Goal: Book appointment/travel/reservation

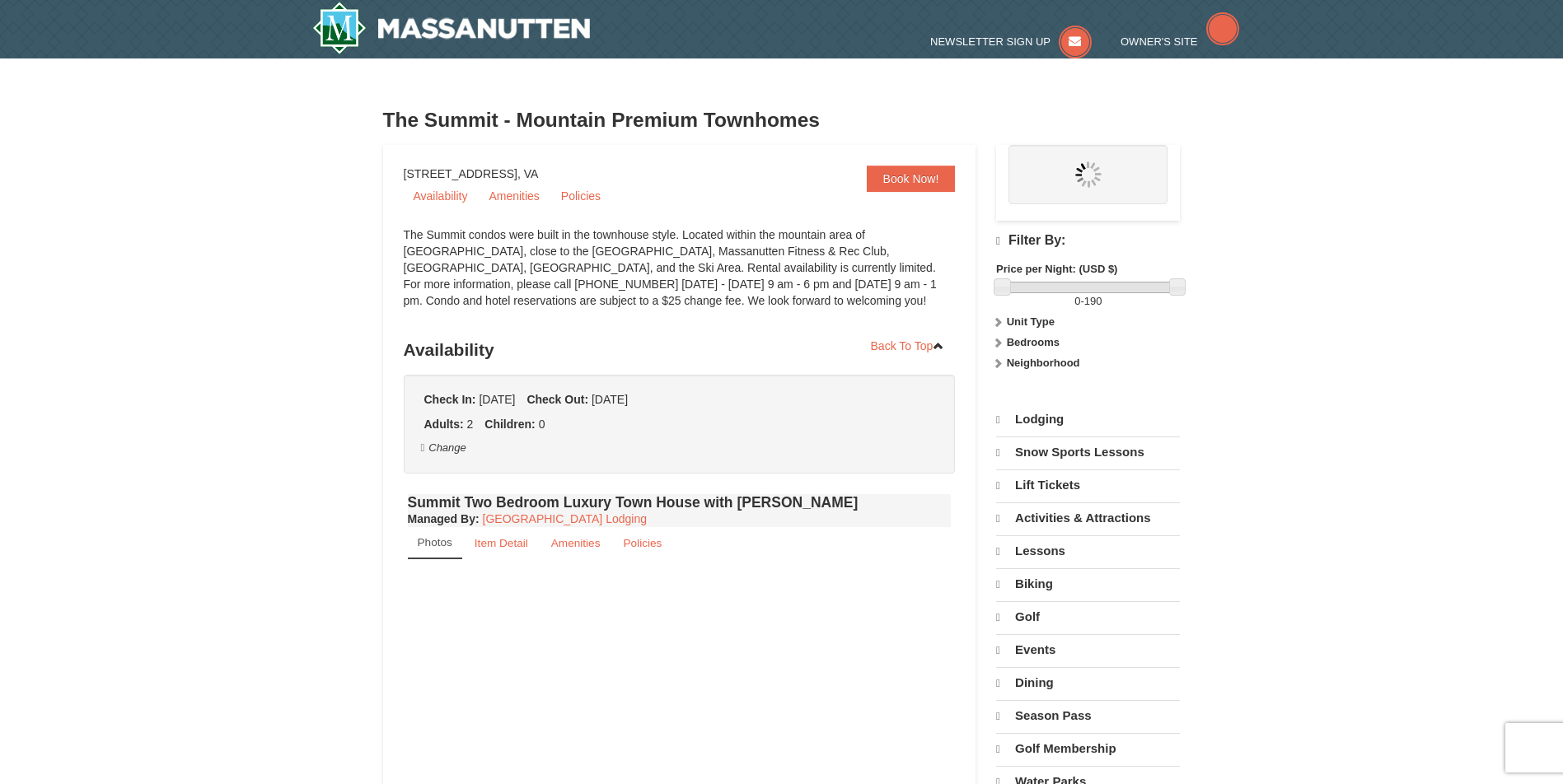
select select "9"
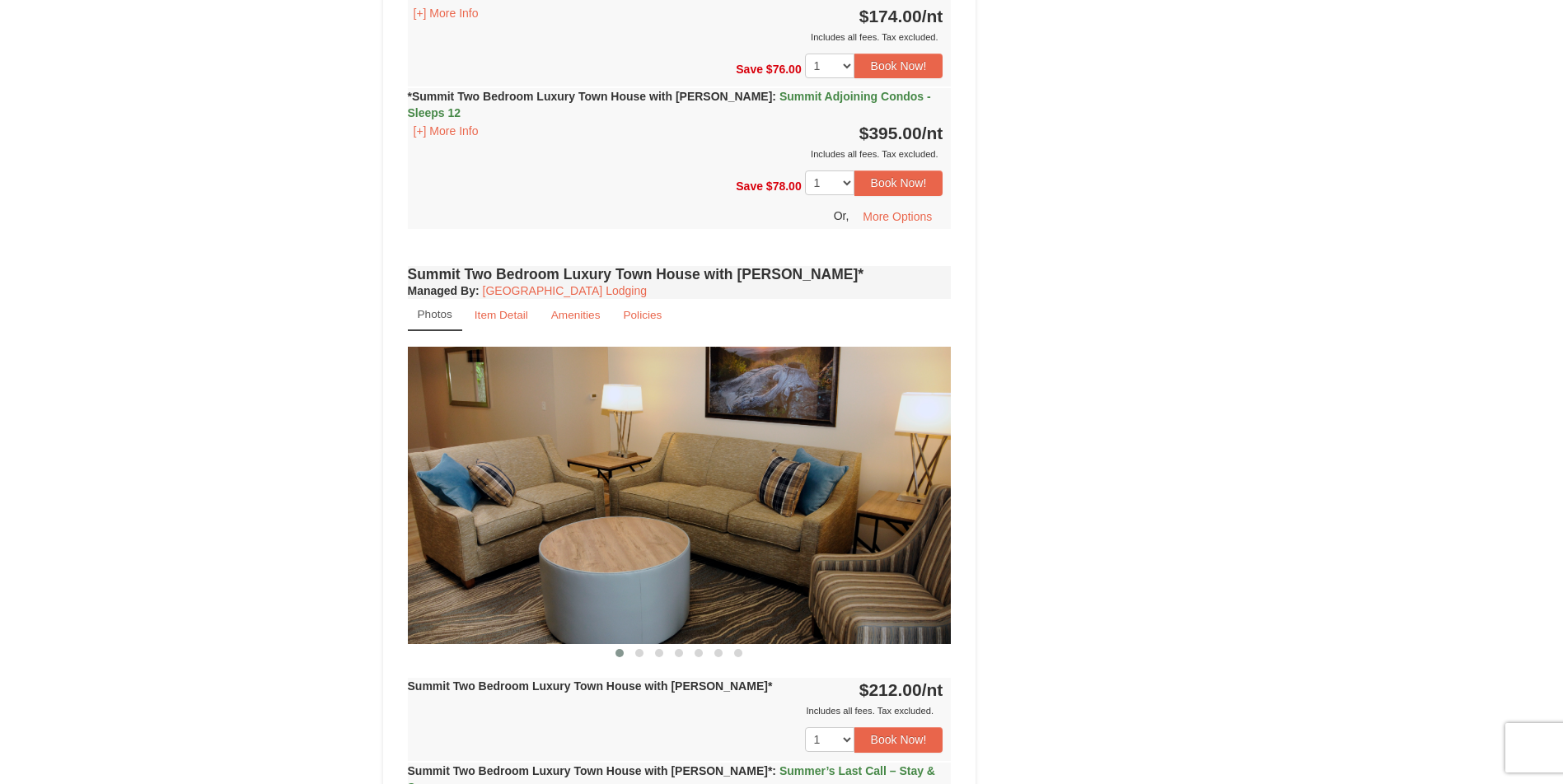
scroll to position [2223, 0]
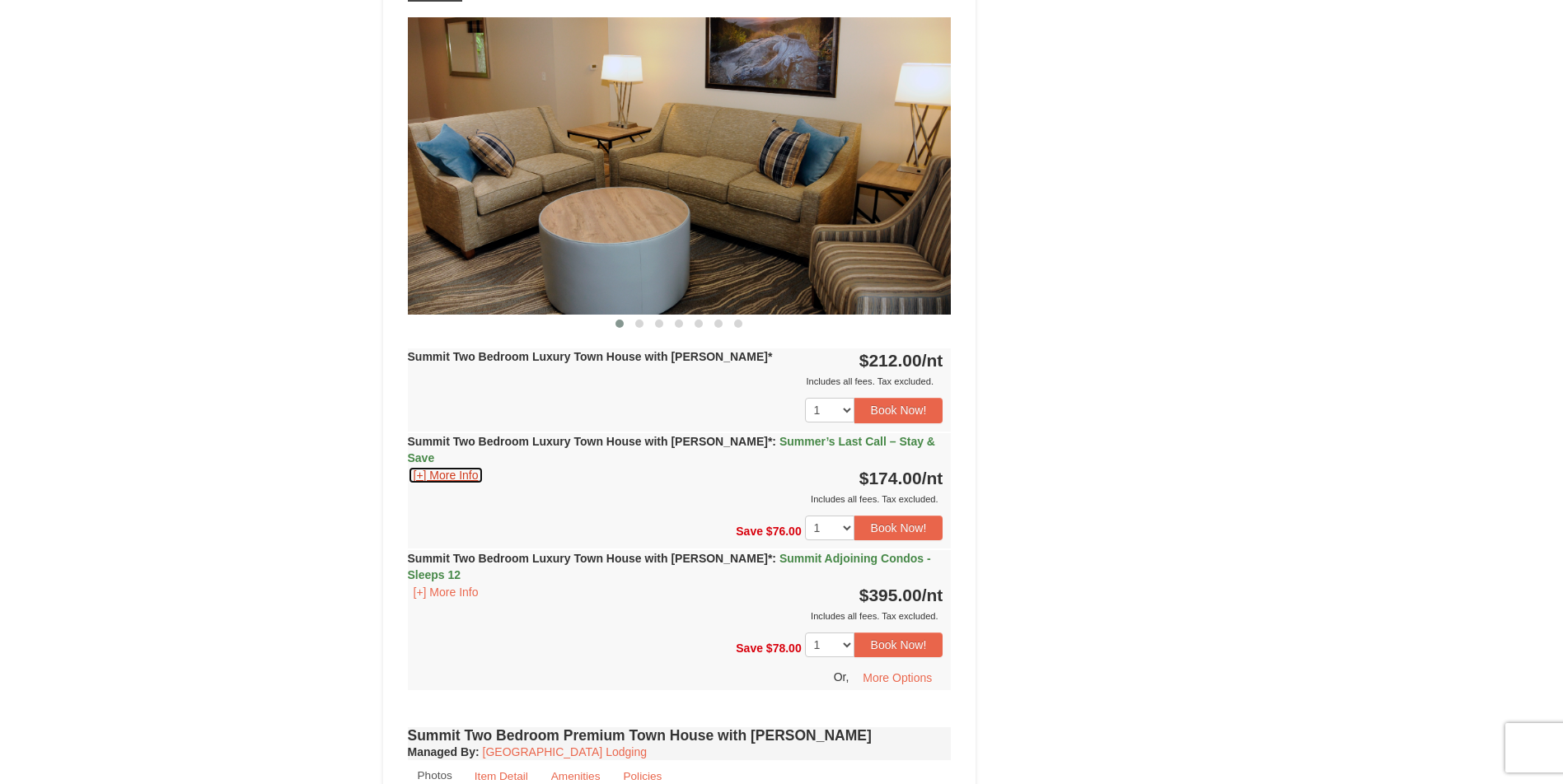
click at [452, 466] on button "[+] More Info" at bounding box center [446, 475] width 76 height 19
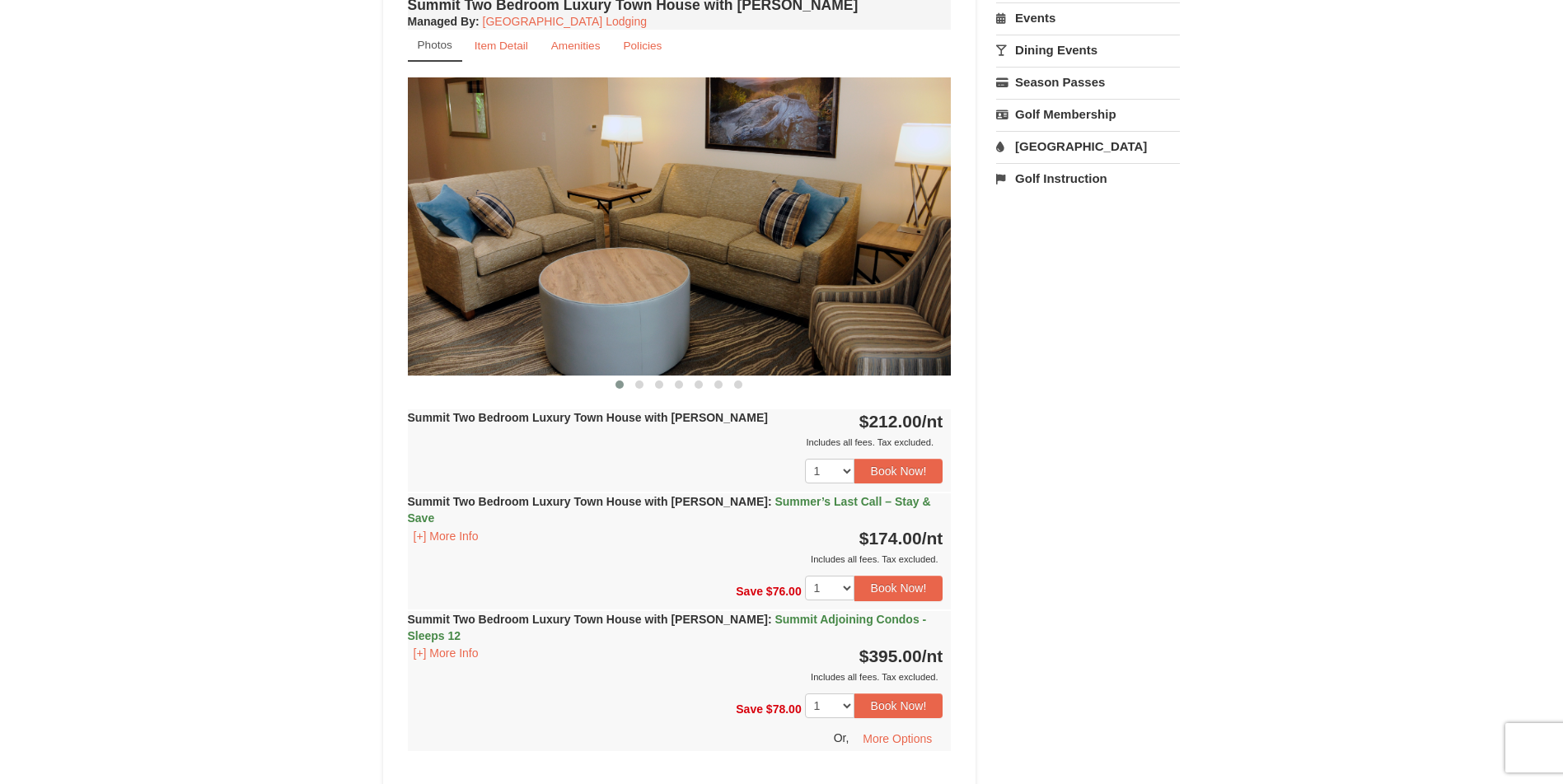
scroll to position [0, 0]
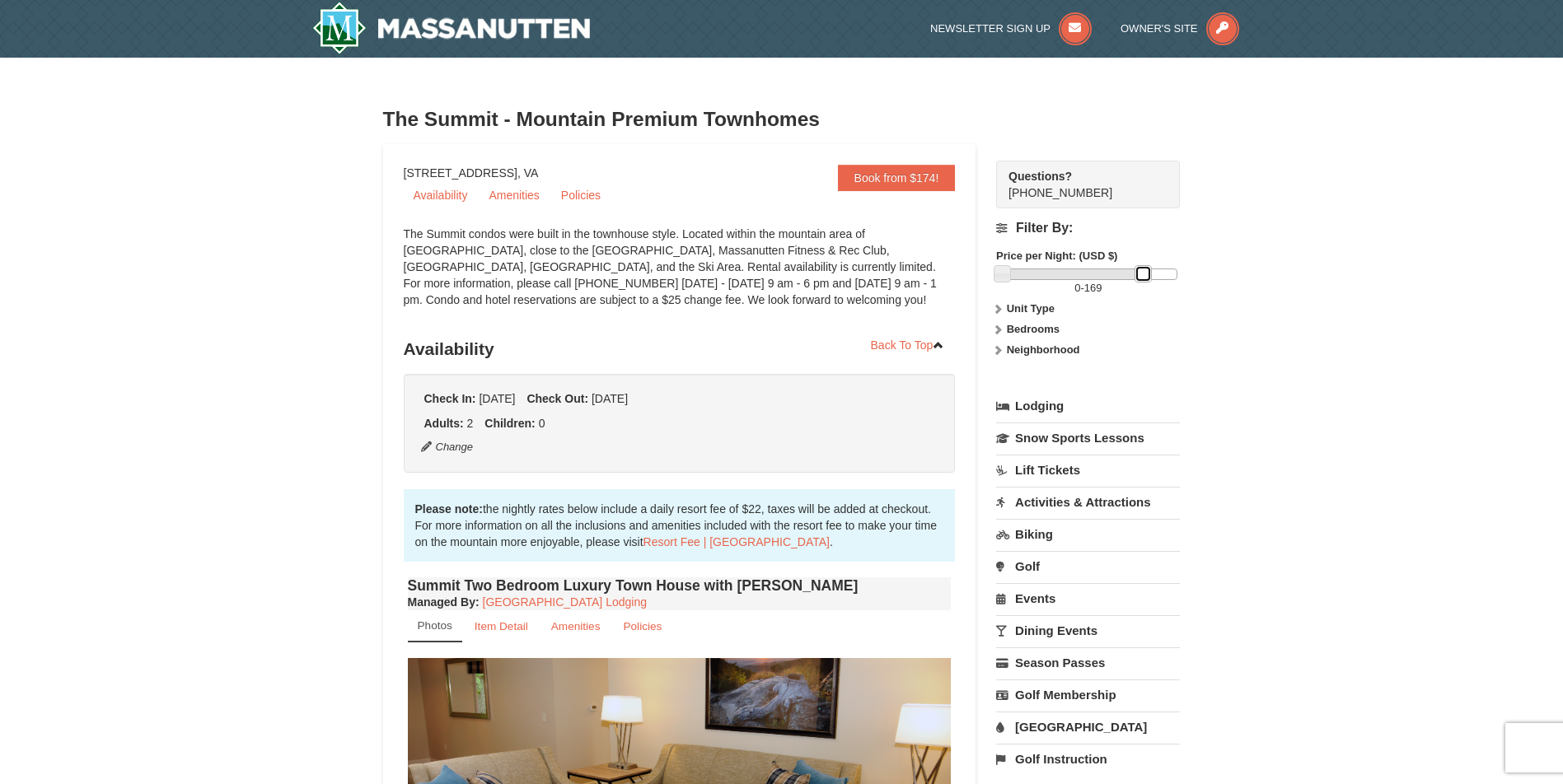
click at [1136, 274] on link at bounding box center [1142, 273] width 17 height 17
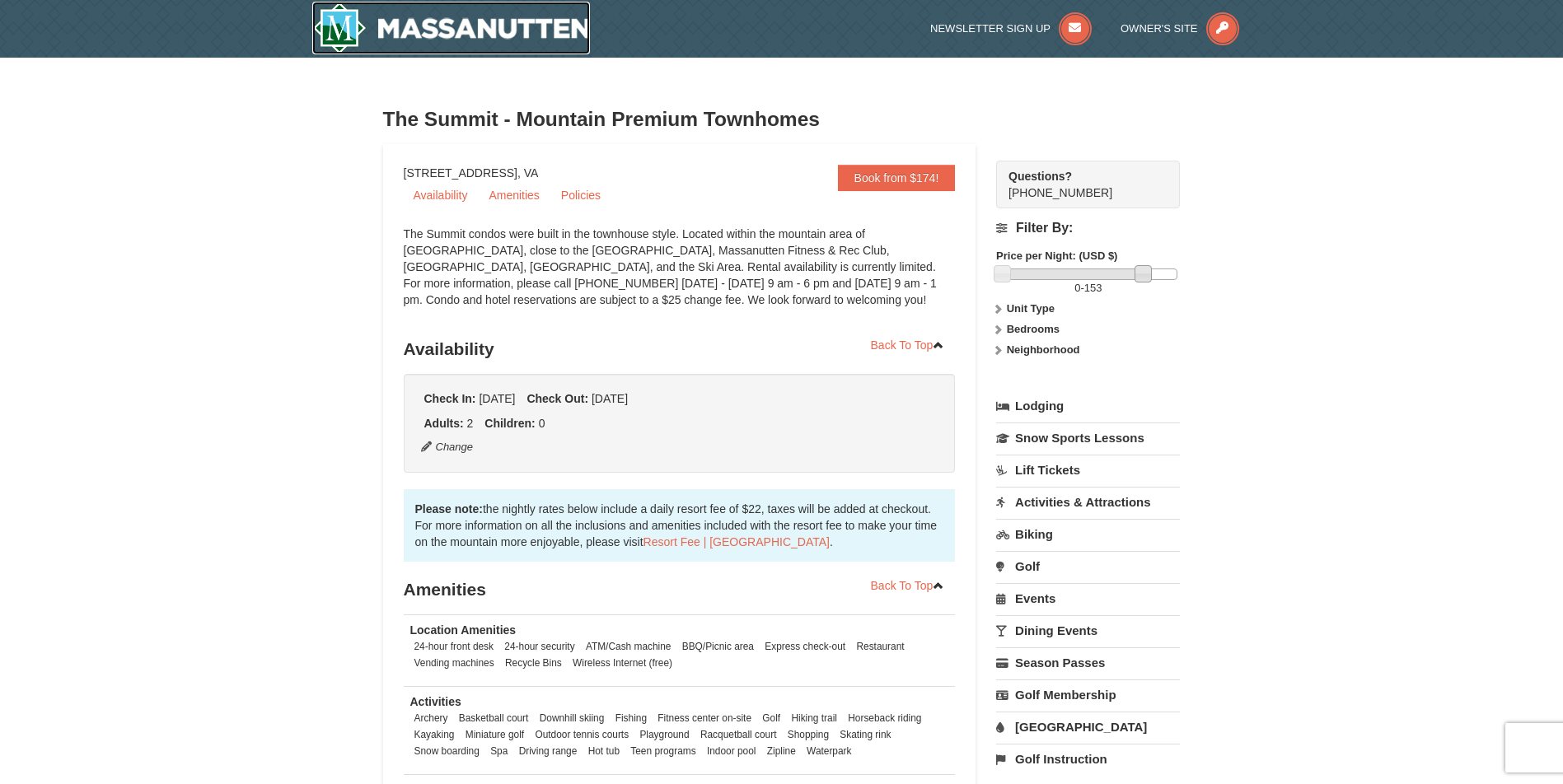
click at [357, 37] on img at bounding box center [451, 28] width 279 height 53
